Goal: Task Accomplishment & Management: Manage account settings

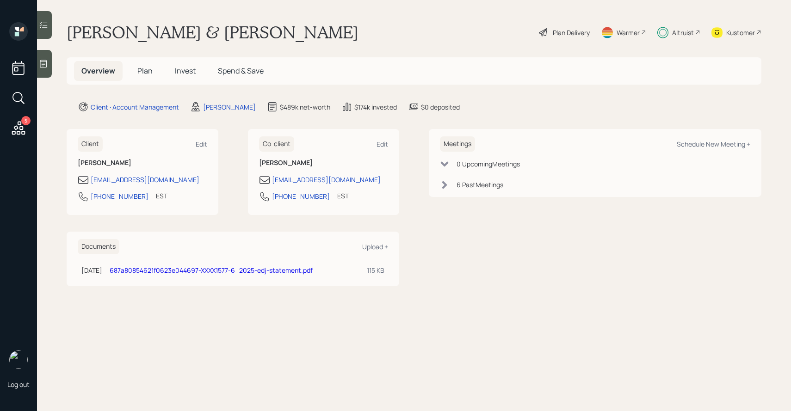
click at [182, 70] on span "Invest" at bounding box center [185, 71] width 21 height 10
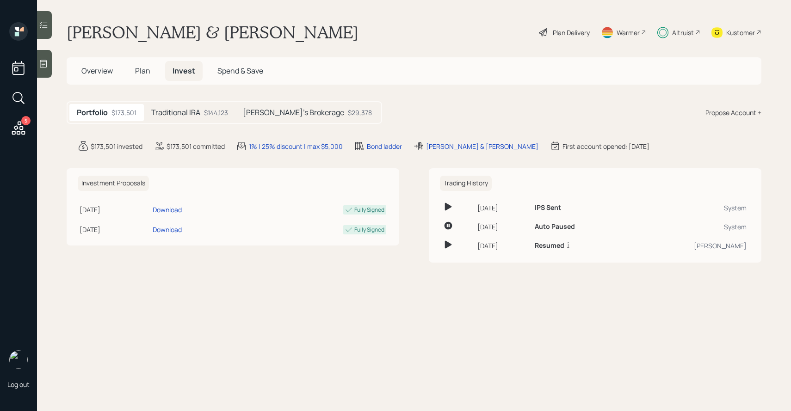
click at [198, 111] on h5 "Traditional IRA" at bounding box center [175, 112] width 49 height 9
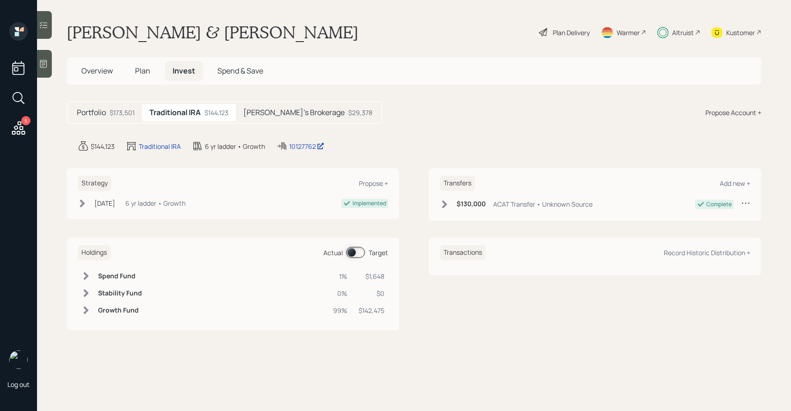
click at [363, 251] on span at bounding box center [355, 252] width 19 height 11
click at [303, 120] on div "[PERSON_NAME]'s Brokerage $29,378" at bounding box center [308, 112] width 144 height 17
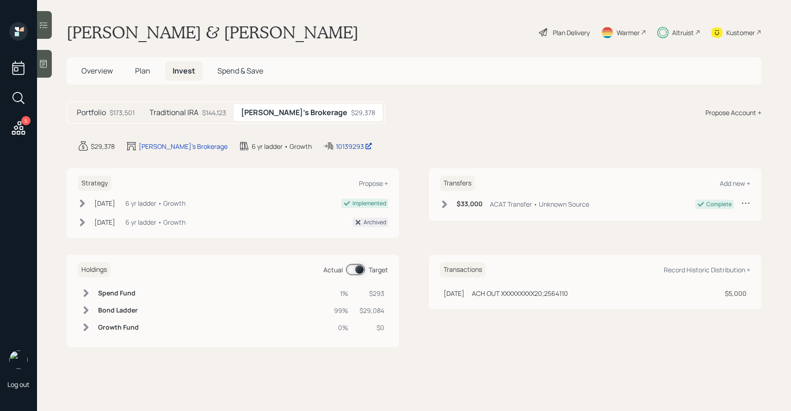
click at [354, 268] on span at bounding box center [355, 269] width 19 height 11
click at [51, 17] on div at bounding box center [44, 25] width 15 height 28
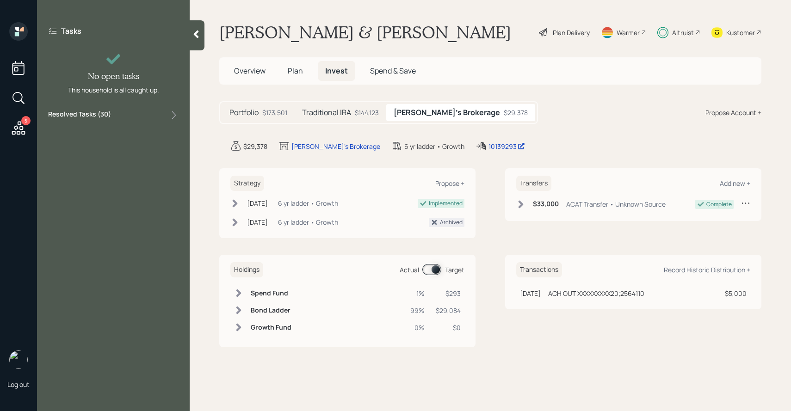
click at [73, 116] on label "Resolved Tasks ( 30 )" at bounding box center [79, 115] width 63 height 11
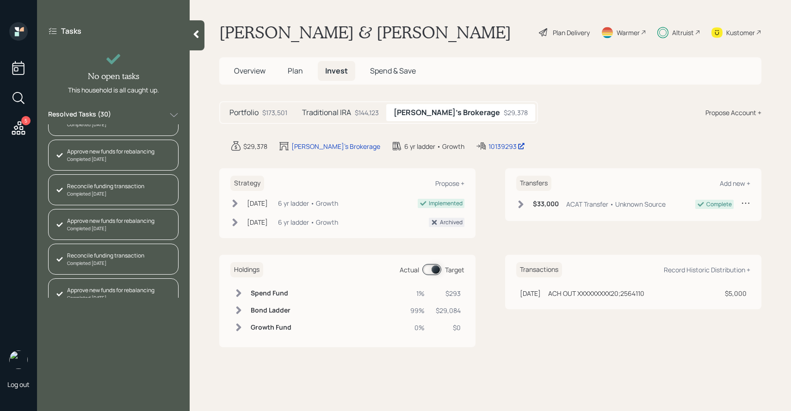
scroll to position [864, 0]
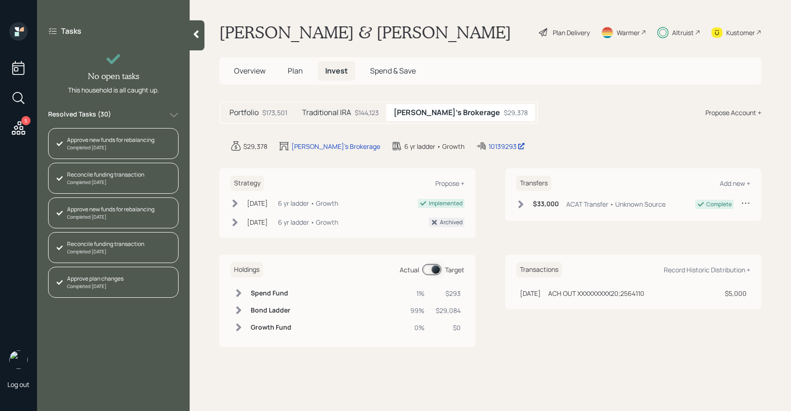
click at [430, 271] on span at bounding box center [431, 269] width 19 height 11
click at [339, 116] on h5 "Traditional IRA" at bounding box center [326, 112] width 49 height 9
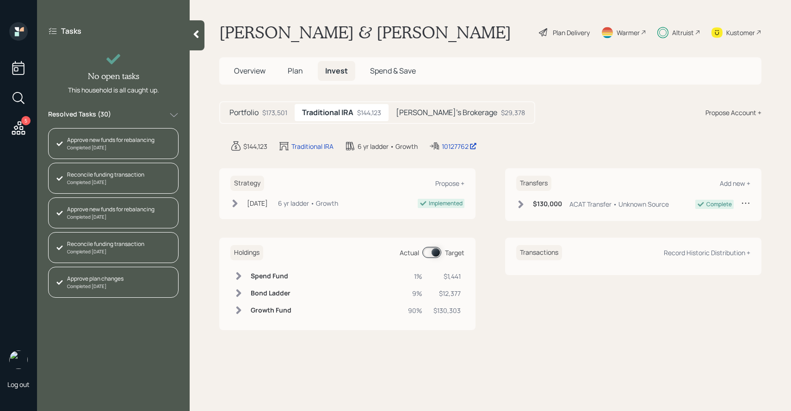
click at [432, 255] on span at bounding box center [431, 252] width 19 height 11
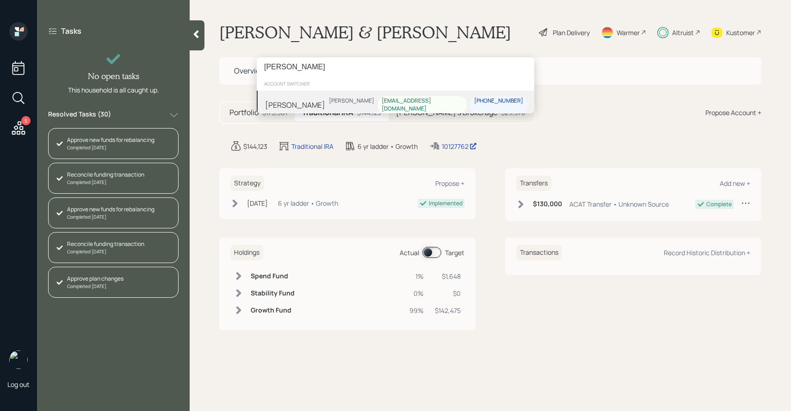
type input "[PERSON_NAME]"
